Goal: Task Accomplishment & Management: Use online tool/utility

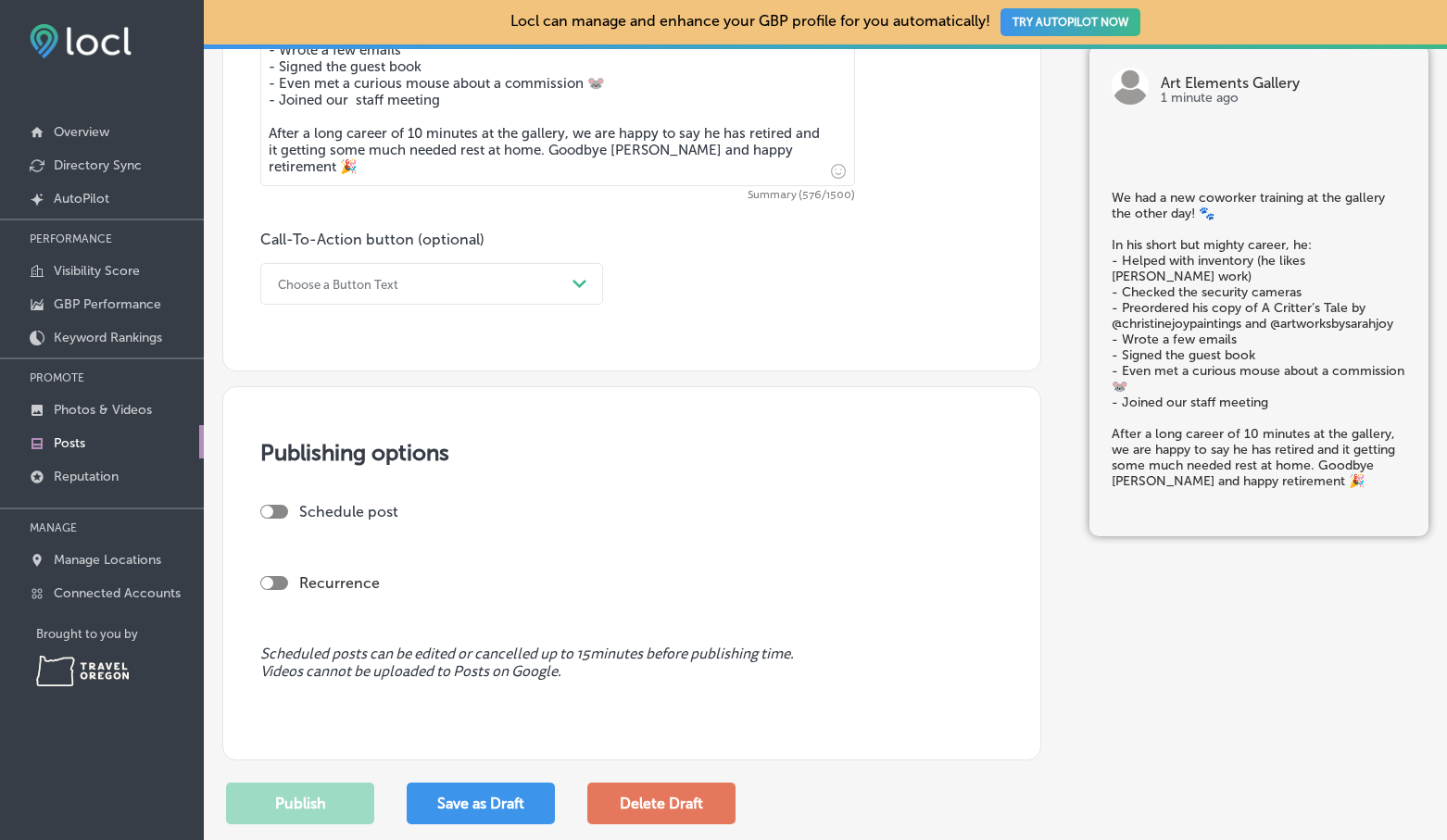
scroll to position [1116, 0]
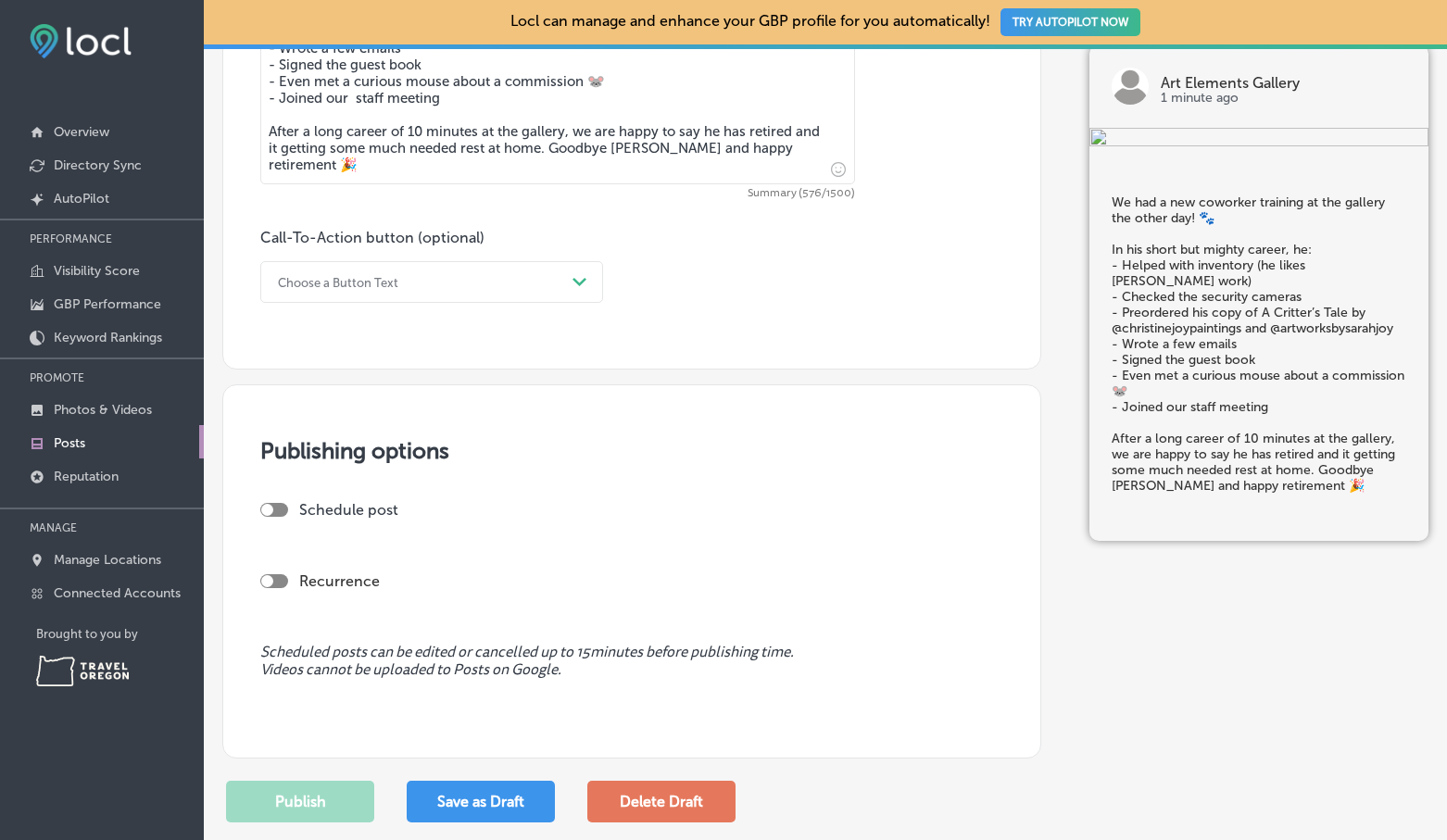
click at [275, 519] on div "Schedule post" at bounding box center [624, 518] width 728 height 33
click at [274, 507] on div at bounding box center [274, 509] width 28 height 14
checkbox input "true"
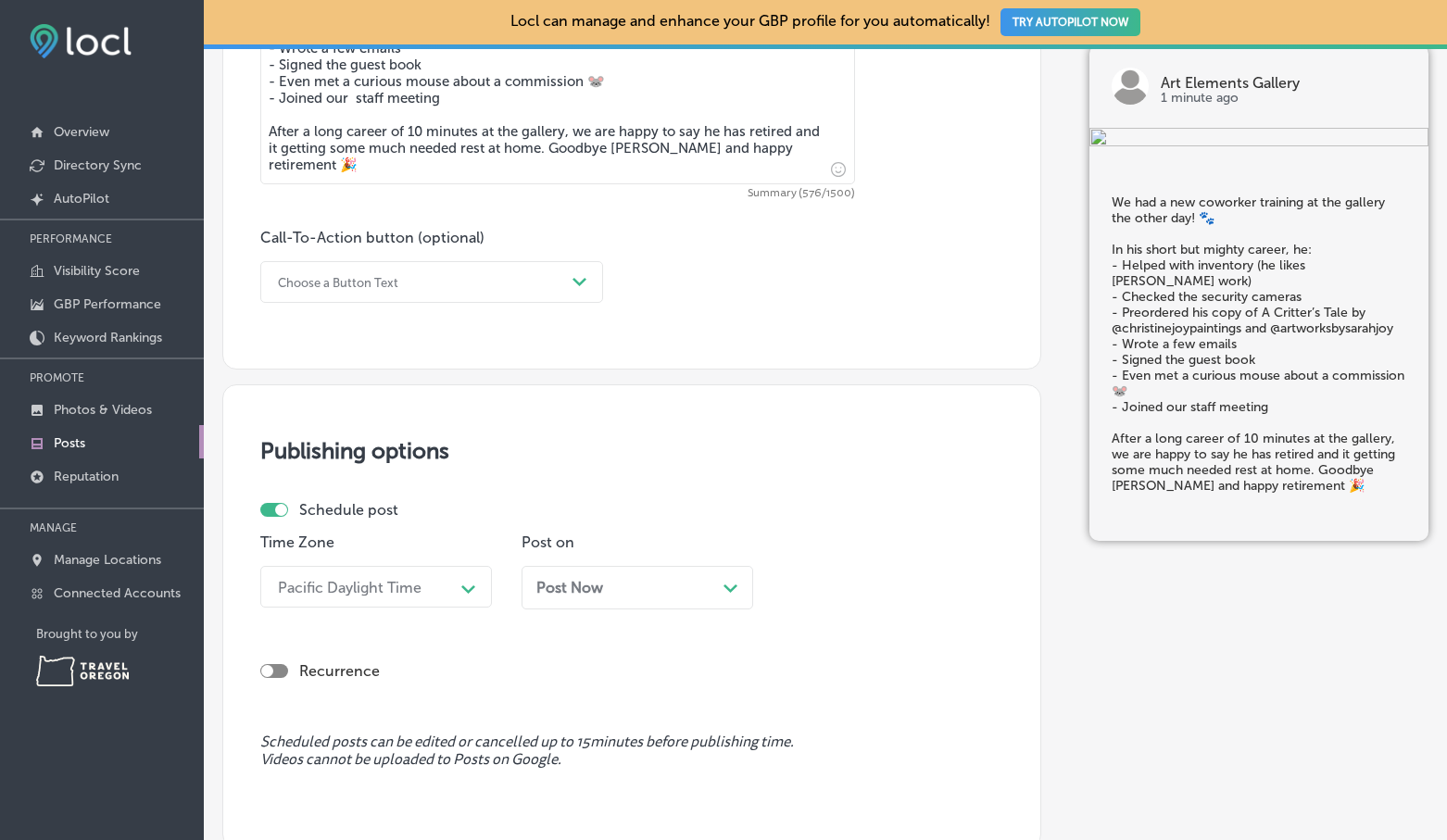
click at [593, 583] on span "Post Now" at bounding box center [569, 587] width 67 height 18
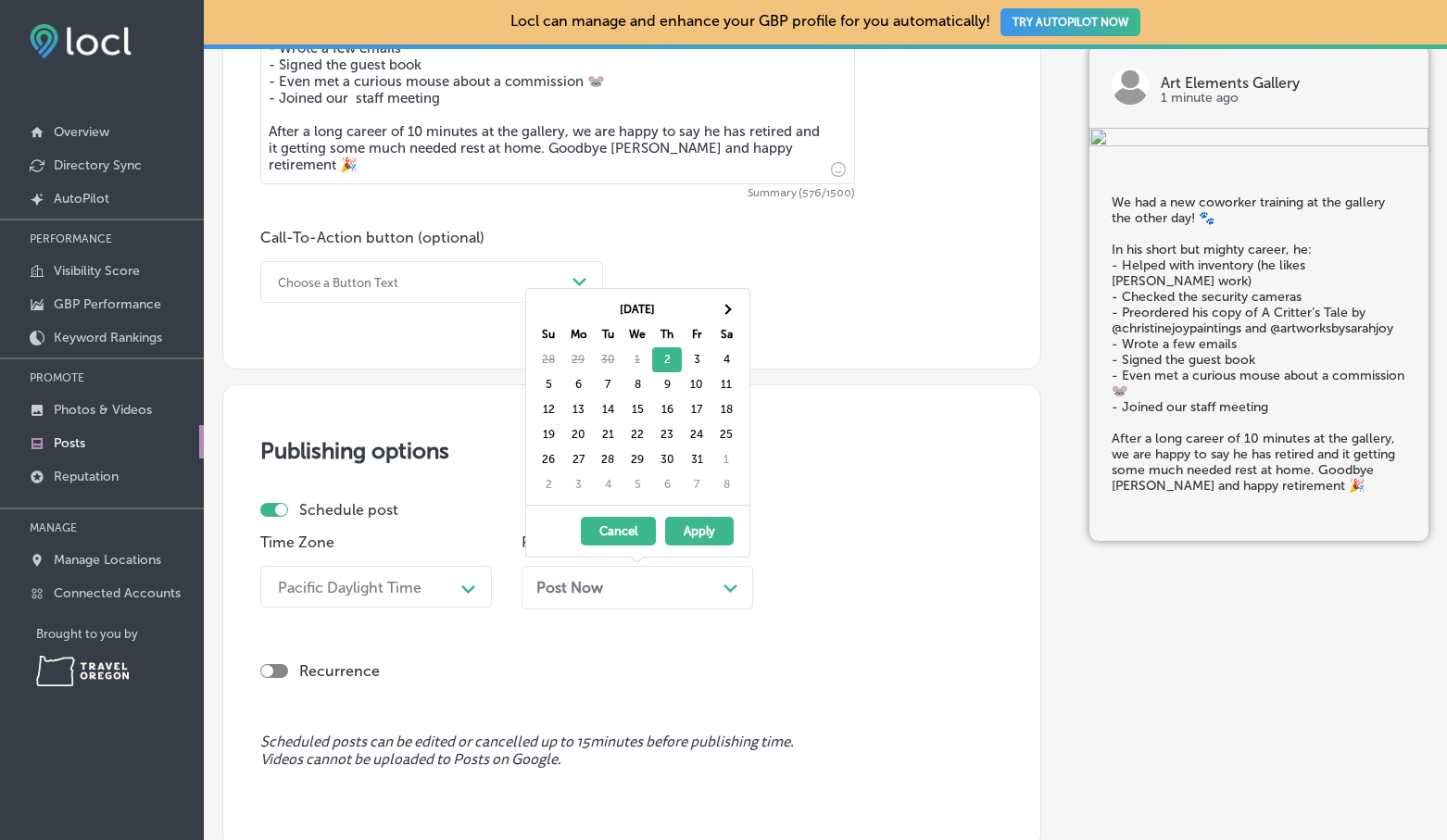
click at [683, 530] on button "Apply" at bounding box center [699, 531] width 69 height 29
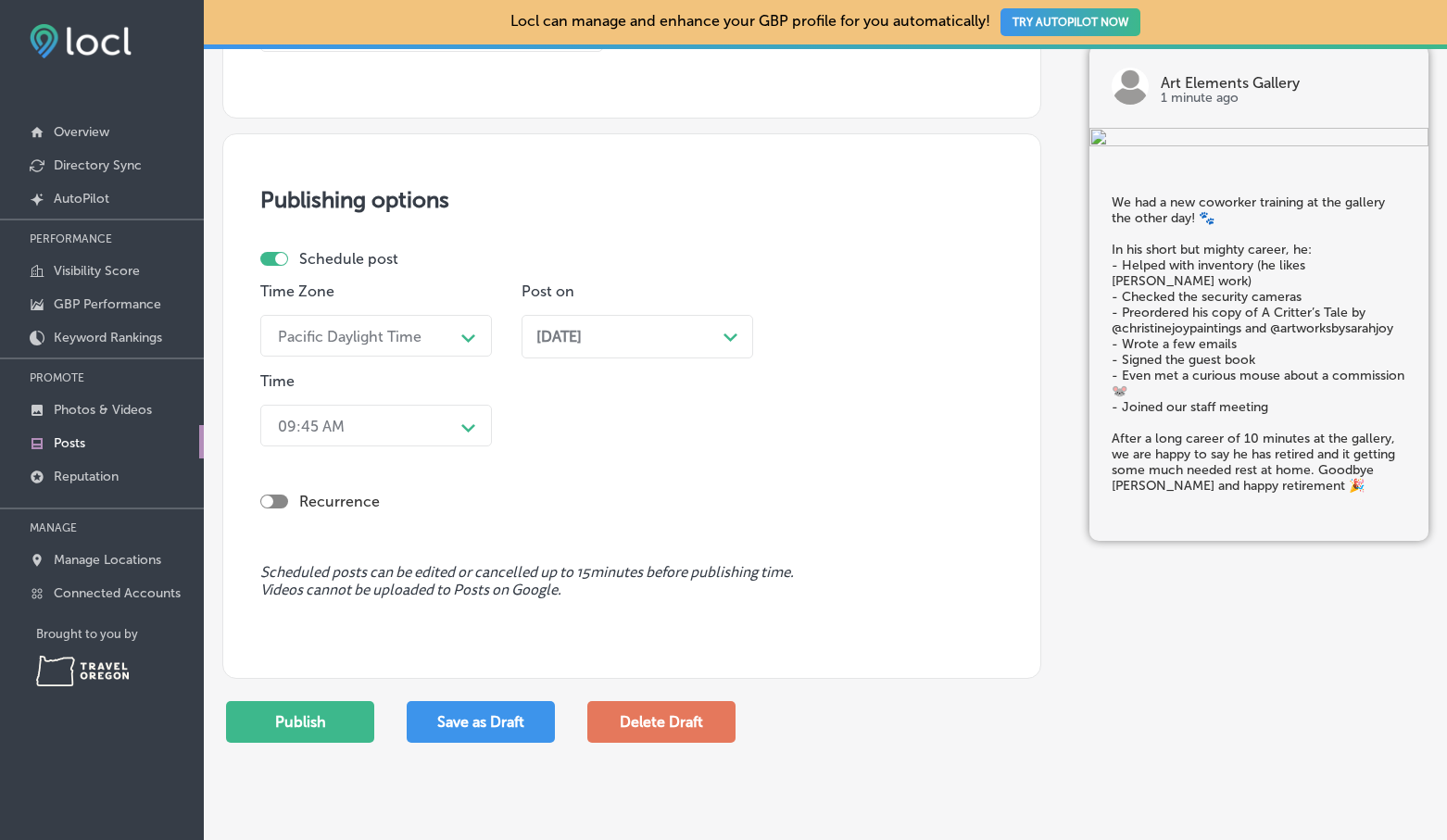
scroll to position [1375, 0]
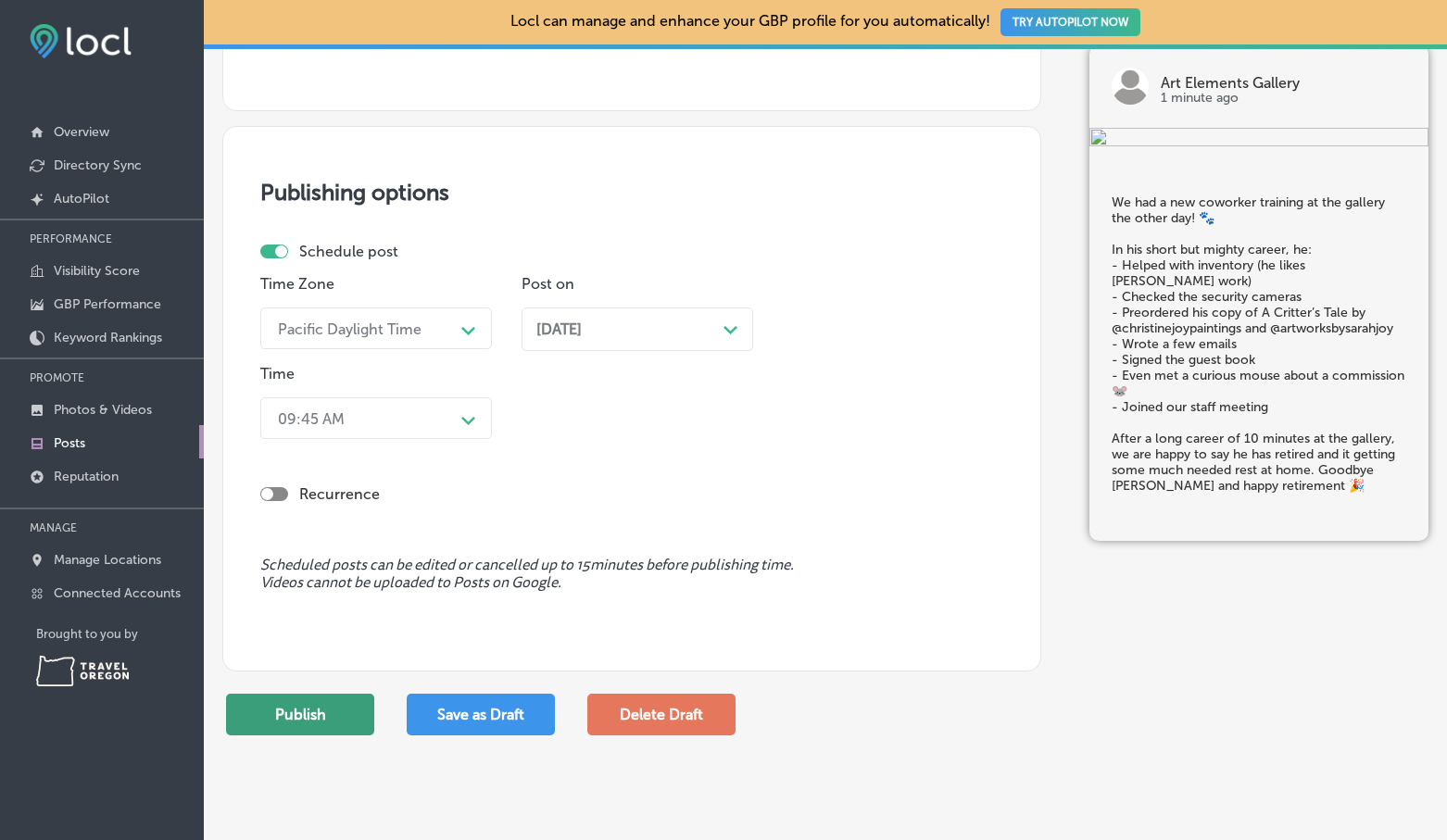
click at [292, 715] on button "Publish" at bounding box center [301, 715] width 148 height 41
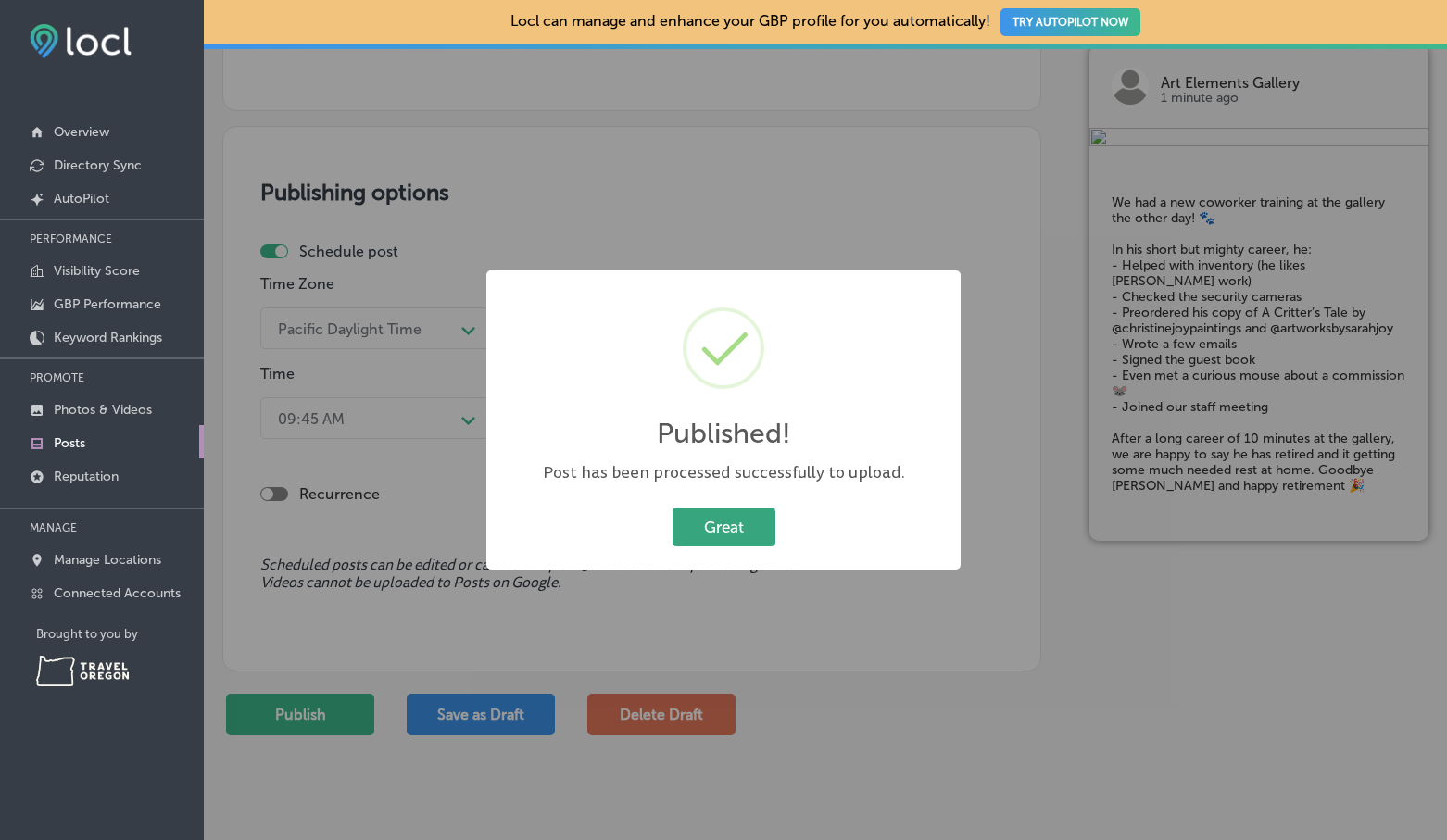
click at [694, 535] on button "Great" at bounding box center [724, 526] width 102 height 38
